Goal: Transaction & Acquisition: Purchase product/service

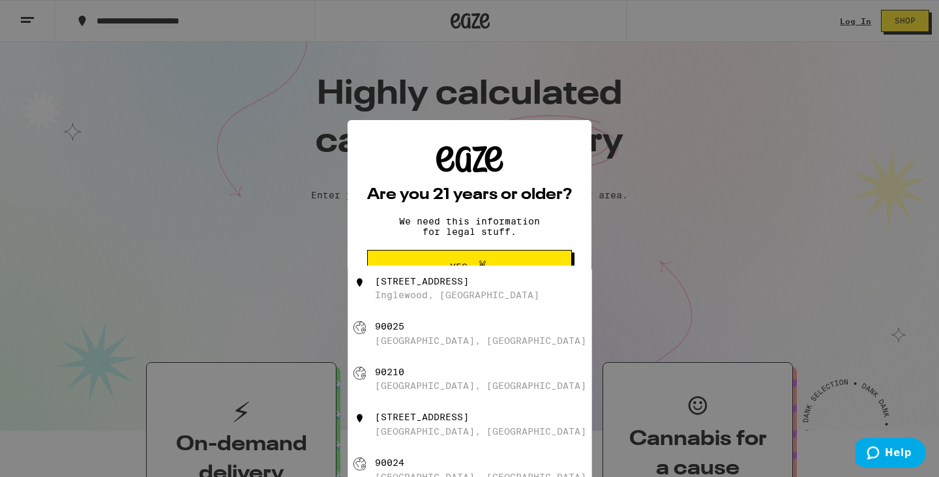
click at [474, 228] on p "We need this information for legal stuff." at bounding box center [469, 226] width 163 height 21
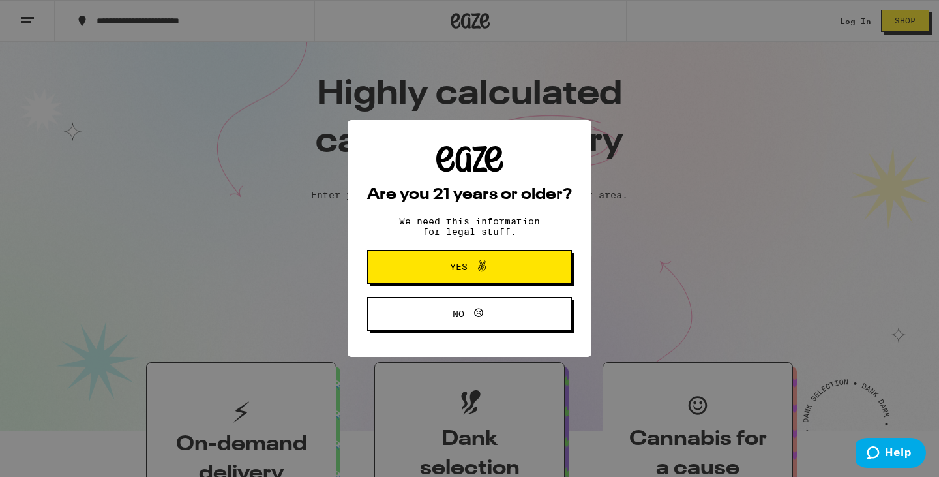
click at [476, 275] on span at bounding box center [482, 266] width 16 height 17
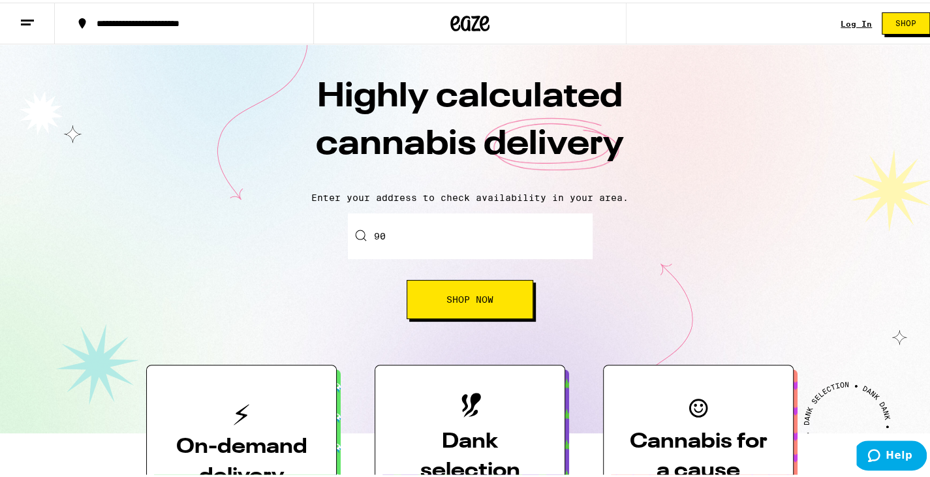
click at [446, 235] on input "90" at bounding box center [470, 234] width 245 height 46
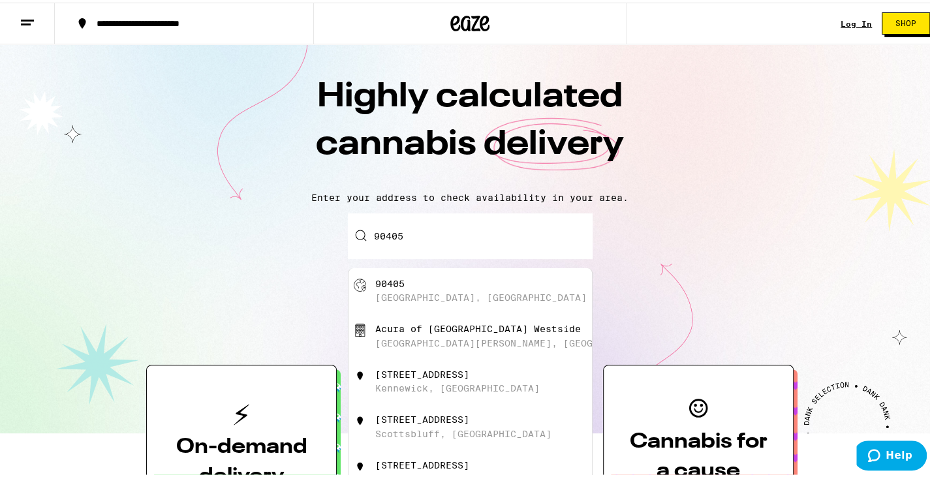
click at [444, 294] on div "[GEOGRAPHIC_DATA], [GEOGRAPHIC_DATA]" at bounding box center [480, 295] width 211 height 10
type input "[GEOGRAPHIC_DATA]"
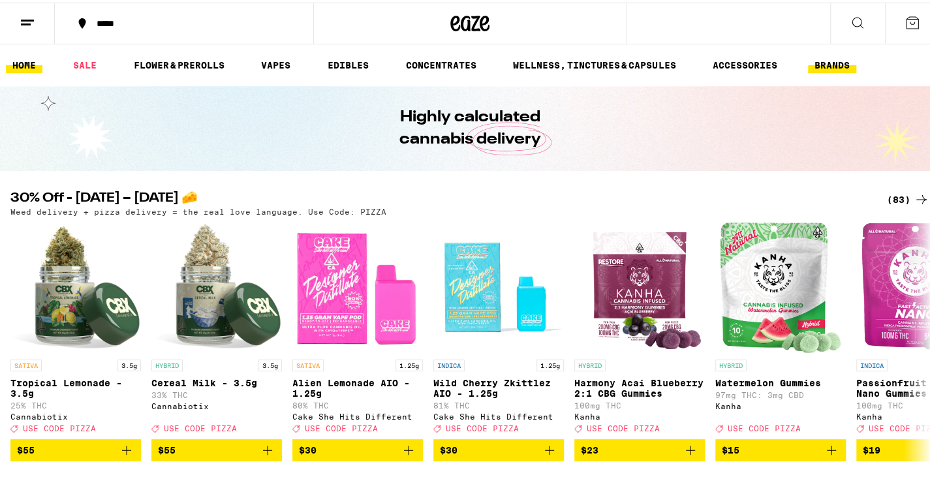
click at [821, 63] on button "BRANDS" at bounding box center [832, 63] width 48 height 16
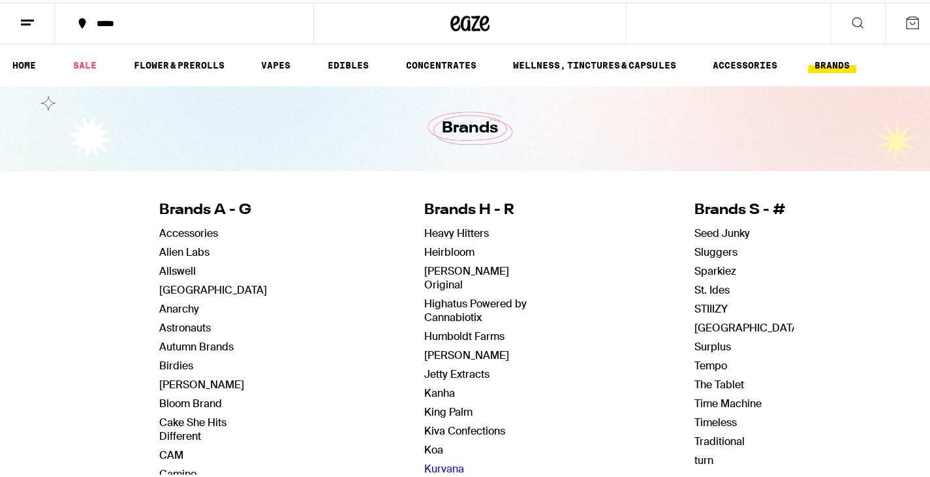
click at [437, 459] on link "Kurvana" at bounding box center [444, 466] width 40 height 14
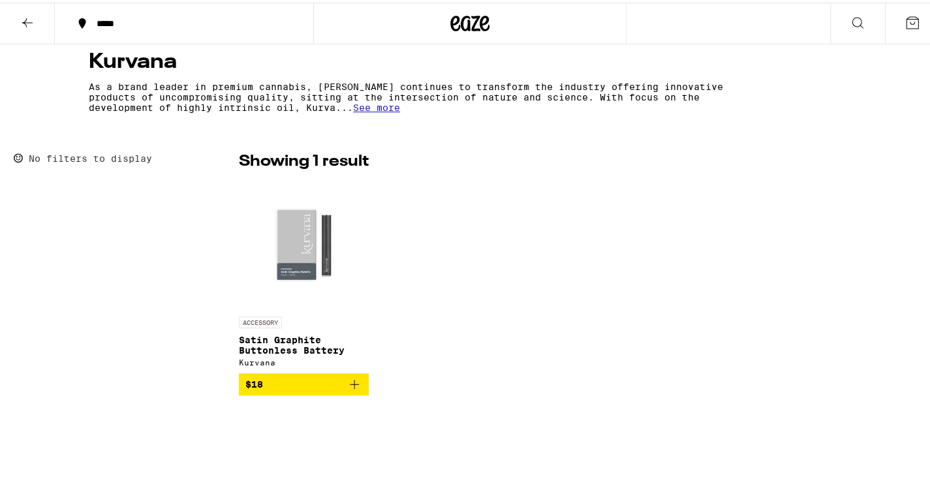
scroll to position [261, 0]
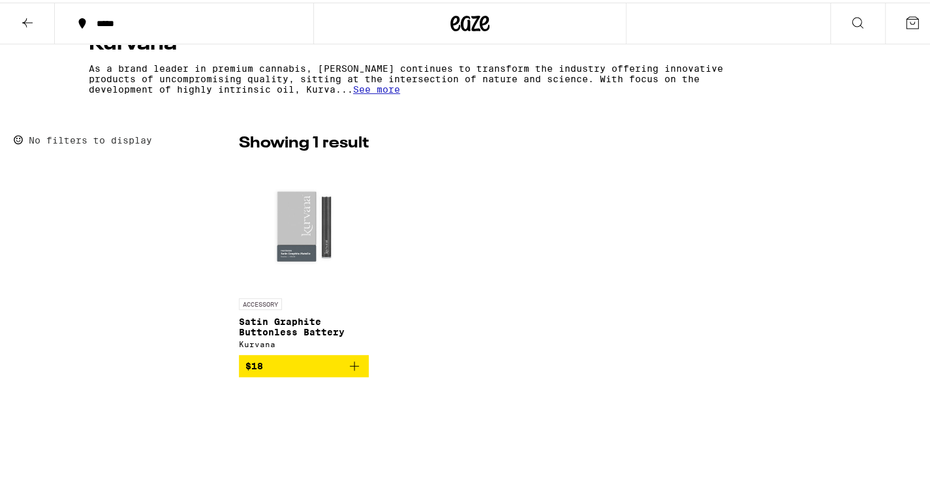
click at [368, 91] on span "See more" at bounding box center [376, 87] width 47 height 10
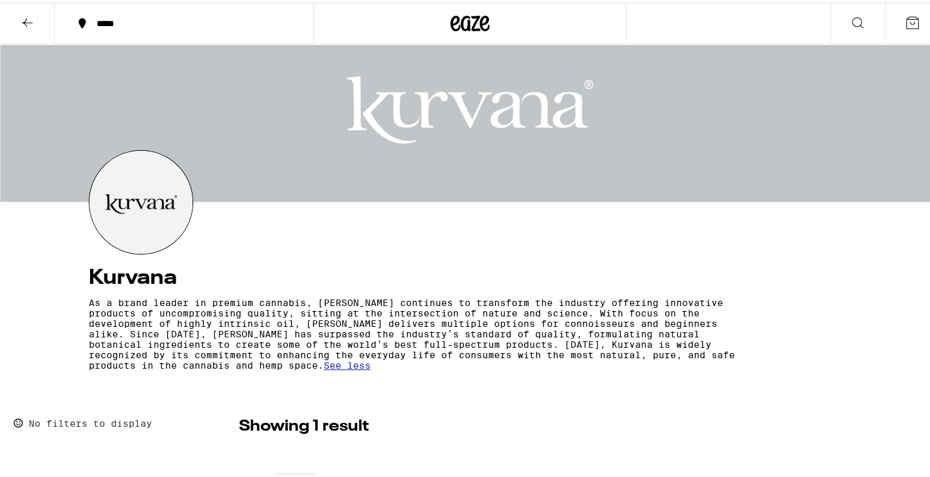
scroll to position [0, 0]
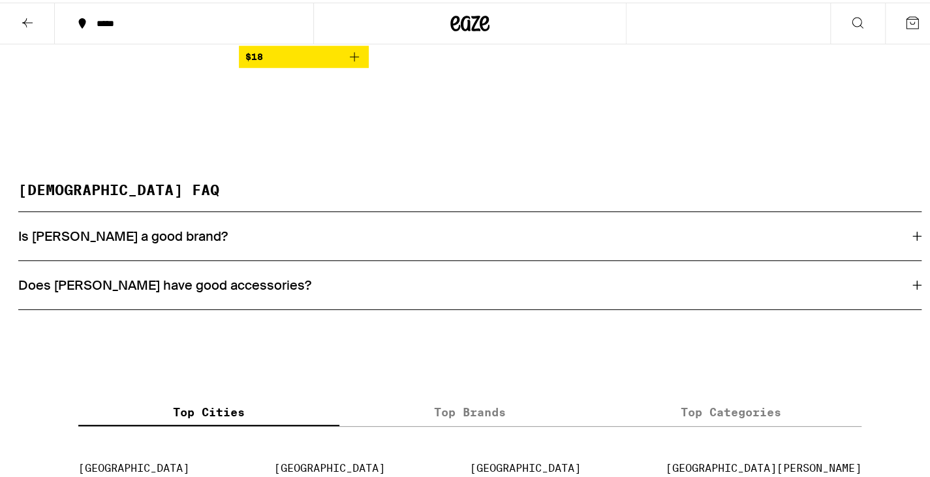
scroll to position [587, 0]
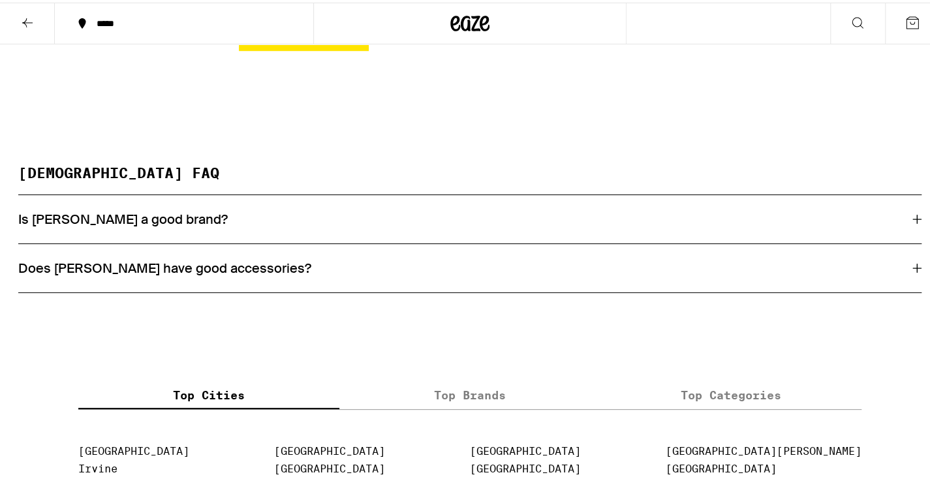
click at [364, 225] on div "Is [PERSON_NAME] a good brand?" at bounding box center [469, 216] width 903 height 17
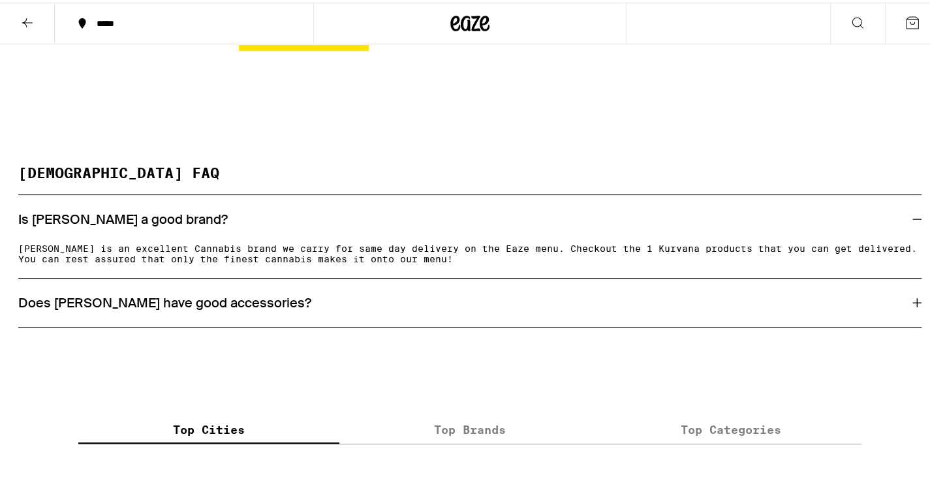
click at [376, 309] on div "Does [PERSON_NAME] have good accessories?" at bounding box center [469, 300] width 903 height 17
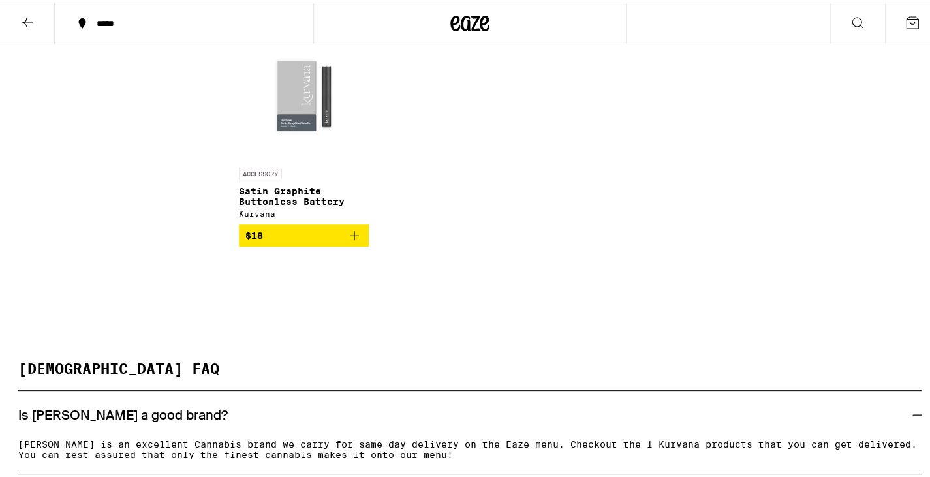
scroll to position [0, 0]
